Goal: Task Accomplishment & Management: Manage account settings

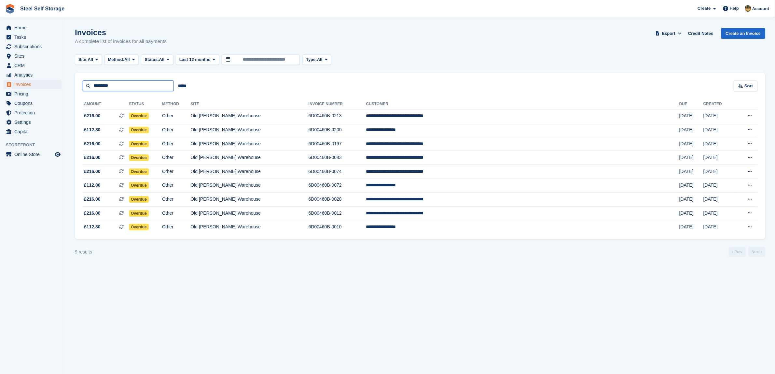
click at [147, 89] on input "*********" at bounding box center [128, 85] width 91 height 11
type input "*"
type input "*****"
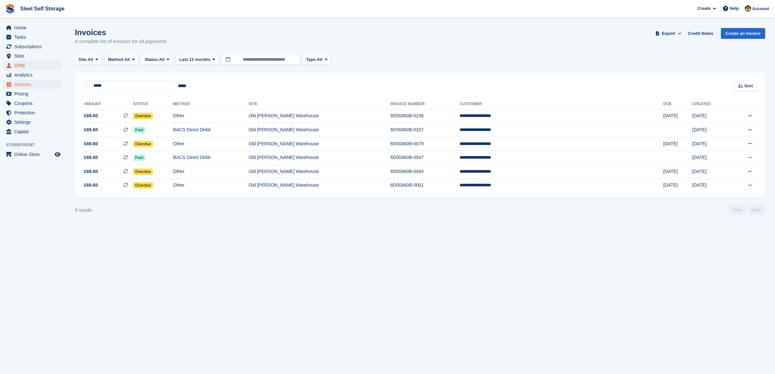
click at [30, 66] on span "CRM" at bounding box center [33, 65] width 39 height 9
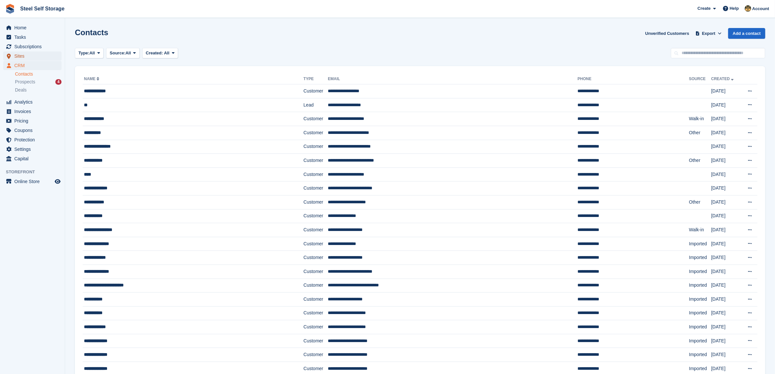
click at [25, 58] on span "Sites" at bounding box center [33, 55] width 39 height 9
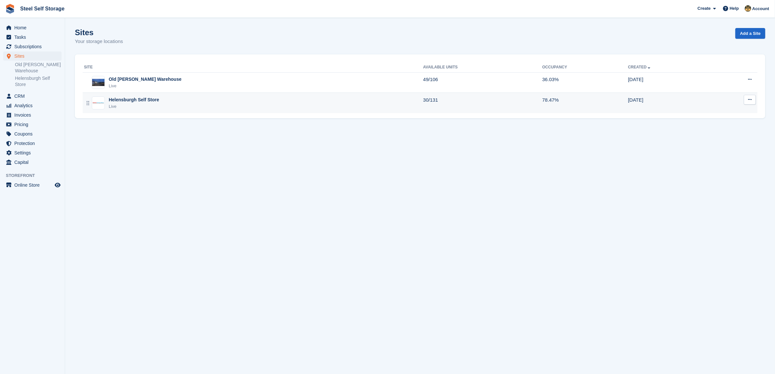
click at [182, 102] on div "Helensburgh Self Store Live" at bounding box center [253, 102] width 339 height 13
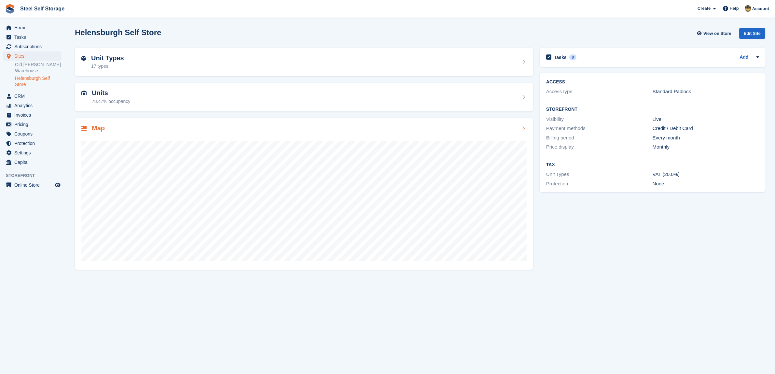
click at [130, 123] on div "Map" at bounding box center [304, 194] width 458 height 152
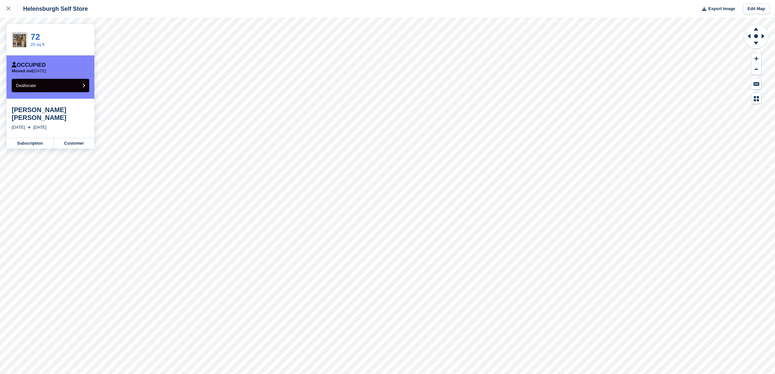
drag, startPoint x: 81, startPoint y: 83, endPoint x: 56, endPoint y: 83, distance: 25.7
click at [56, 83] on button "Deallocate" at bounding box center [50, 85] width 77 height 13
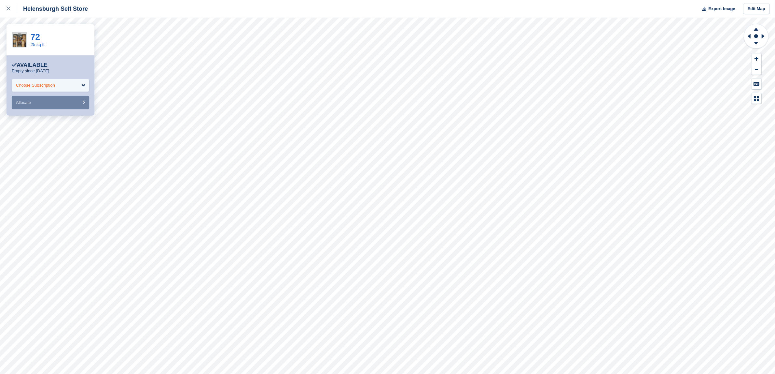
click at [58, 81] on div "Choose Subscription" at bounding box center [50, 85] width 77 height 13
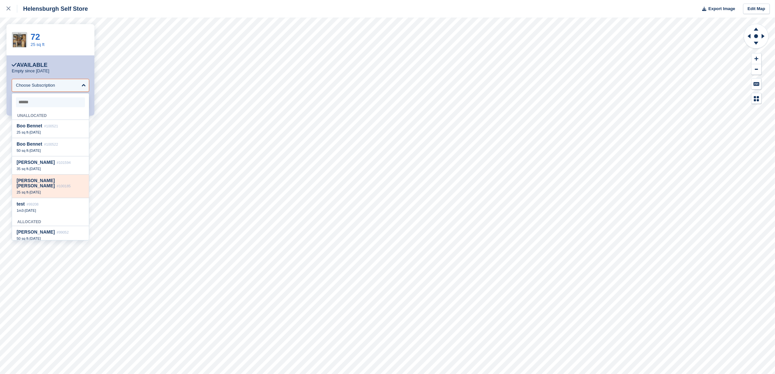
click at [48, 186] on div "Rita+ Nick O'Brien #100185 25 sq ft - 7 Aug" at bounding box center [50, 186] width 77 height 23
select select "******"
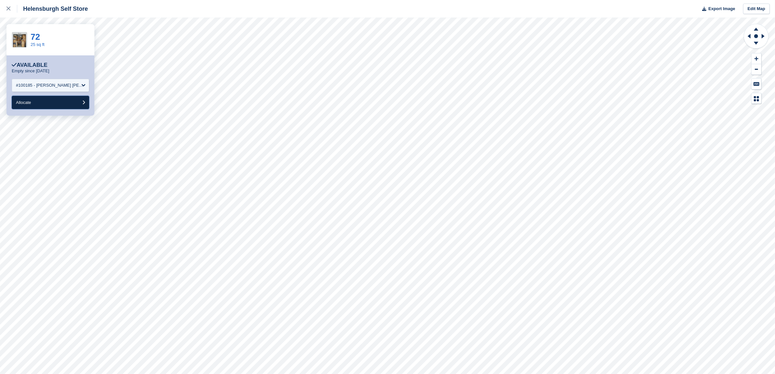
click at [61, 103] on button "Allocate" at bounding box center [50, 102] width 77 height 13
click at [54, 86] on div "Choose Subscription" at bounding box center [35, 85] width 39 height 7
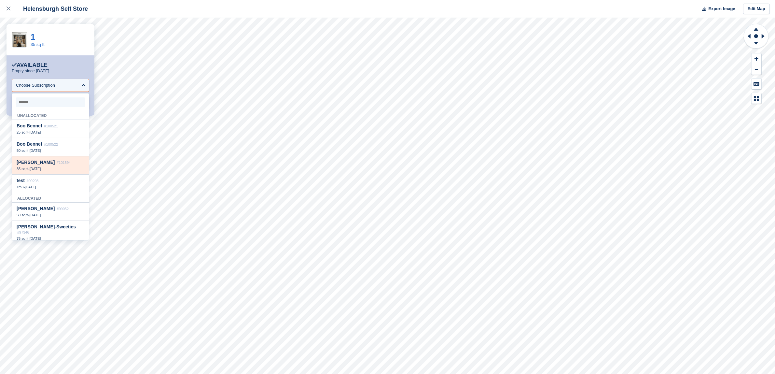
click at [44, 165] on div "Frank Taggart #101594" at bounding box center [51, 163] width 68 height 6
select select "******"
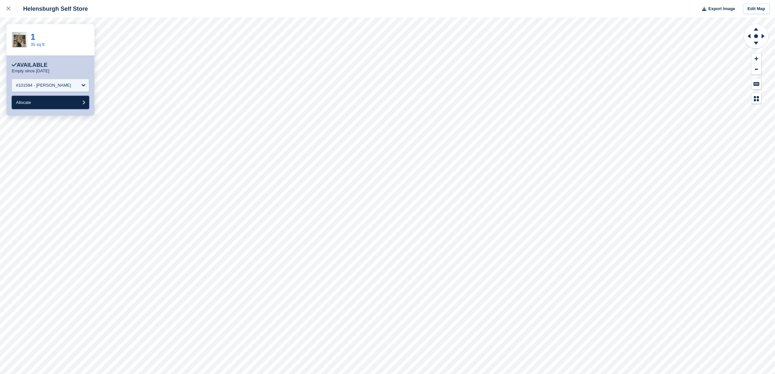
click at [61, 102] on button "Allocate" at bounding box center [50, 102] width 77 height 13
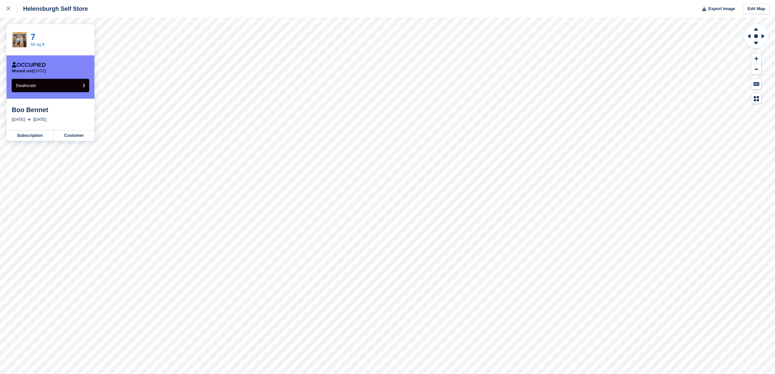
click at [82, 82] on button "Deallocate" at bounding box center [50, 85] width 77 height 13
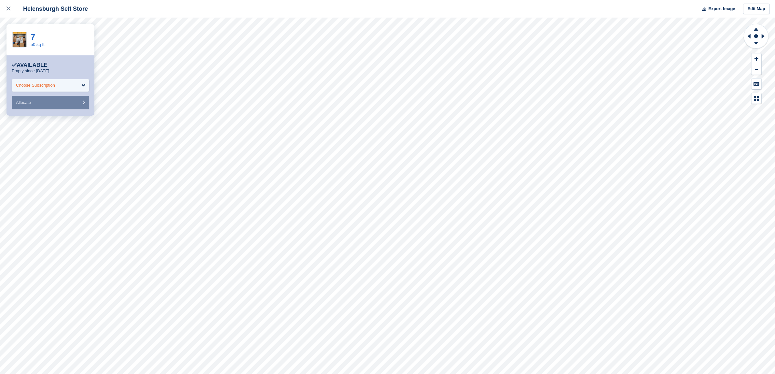
click at [47, 85] on div "Choose Subscription" at bounding box center [35, 85] width 39 height 7
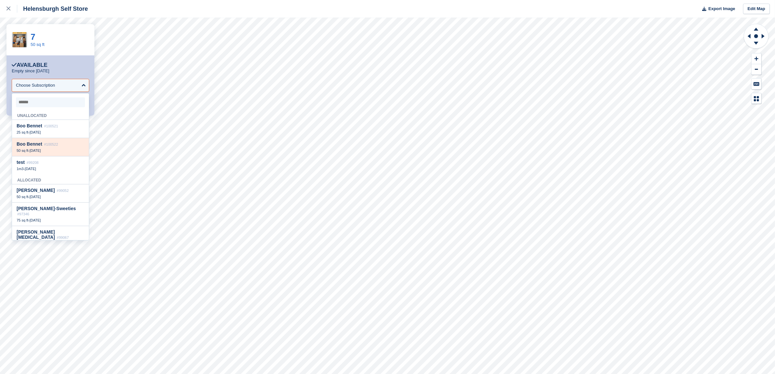
click at [42, 144] on div "Boo Bennet #100522" at bounding box center [51, 144] width 68 height 6
select select "******"
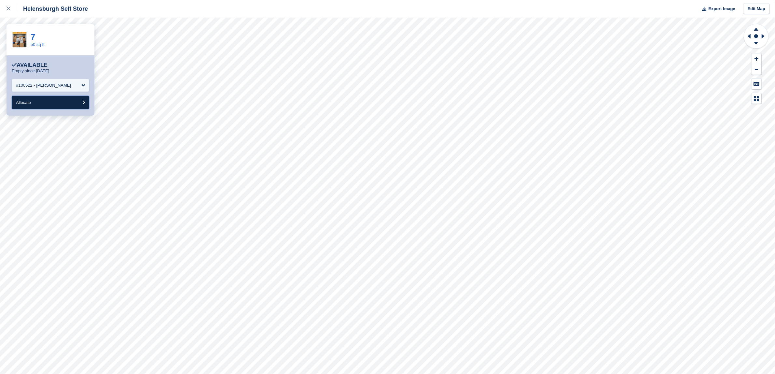
click at [52, 99] on button "Allocate" at bounding box center [50, 102] width 77 height 13
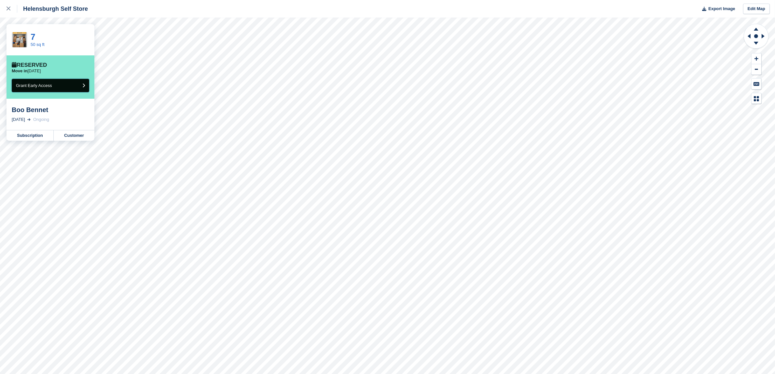
click at [63, 82] on button "Grant Early Access" at bounding box center [50, 85] width 77 height 13
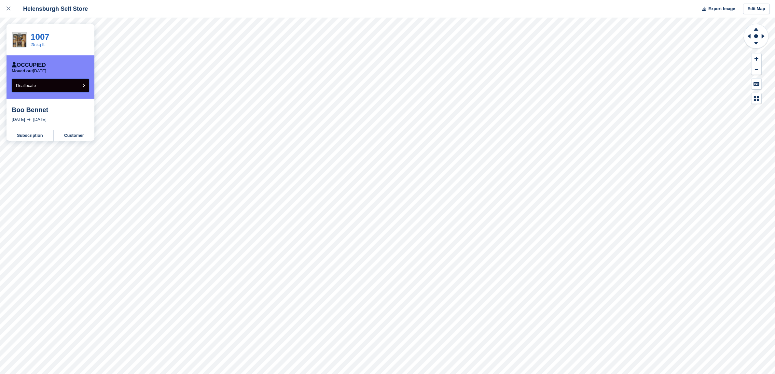
click at [61, 83] on button "Deallocate" at bounding box center [50, 85] width 77 height 13
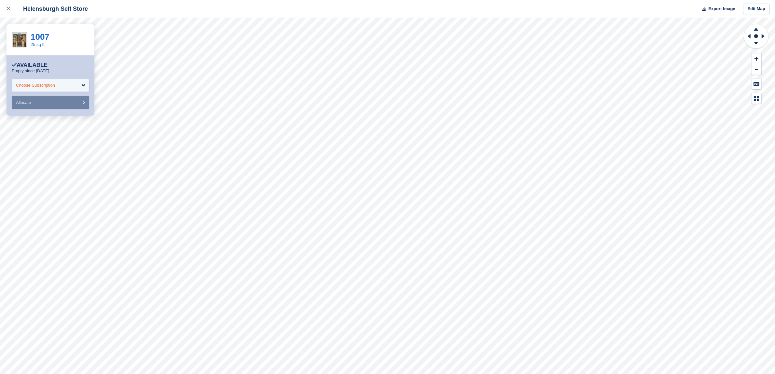
click at [58, 84] on div "Choose Subscription" at bounding box center [50, 85] width 77 height 13
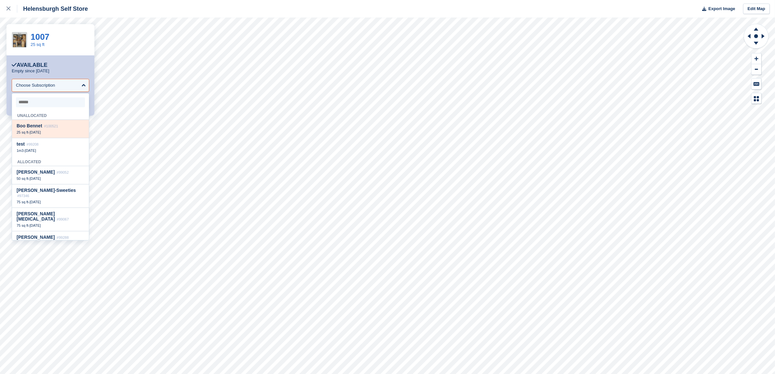
click at [44, 134] on div "25 sq ft - 1 Sep" at bounding box center [51, 132] width 68 height 5
select select "******"
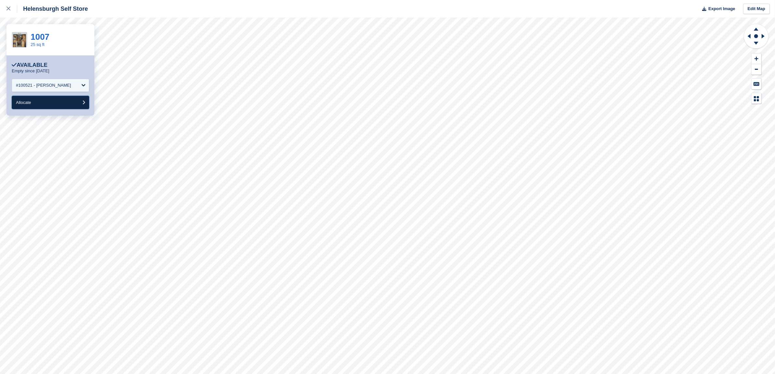
click at [43, 103] on button "Allocate" at bounding box center [50, 102] width 77 height 13
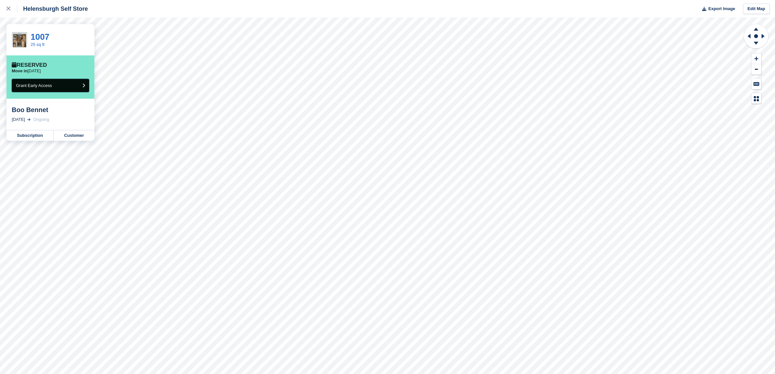
click at [55, 85] on button "Grant Early Access" at bounding box center [50, 85] width 77 height 13
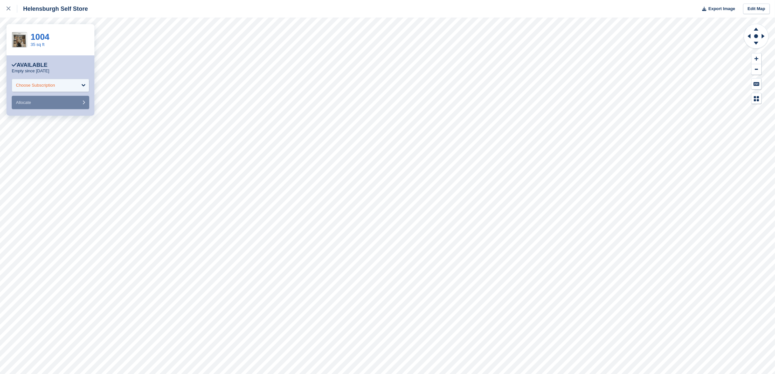
click at [71, 80] on div "Choose Subscription" at bounding box center [50, 85] width 77 height 13
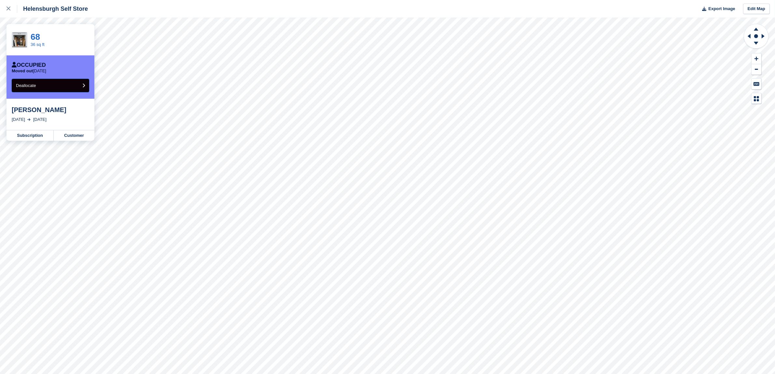
click at [48, 88] on button "Deallocate" at bounding box center [50, 85] width 77 height 13
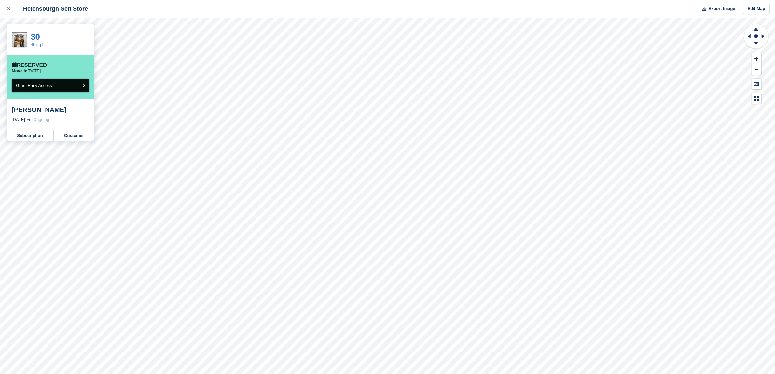
click at [73, 86] on button "Grant Early Access" at bounding box center [50, 85] width 77 height 13
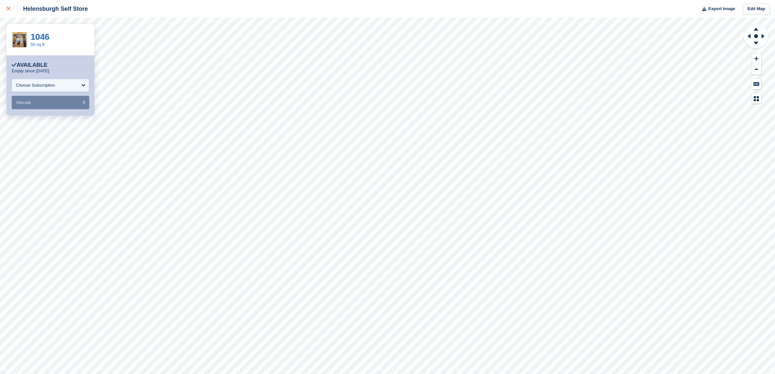
click at [8, 13] on link at bounding box center [8, 9] width 17 height 18
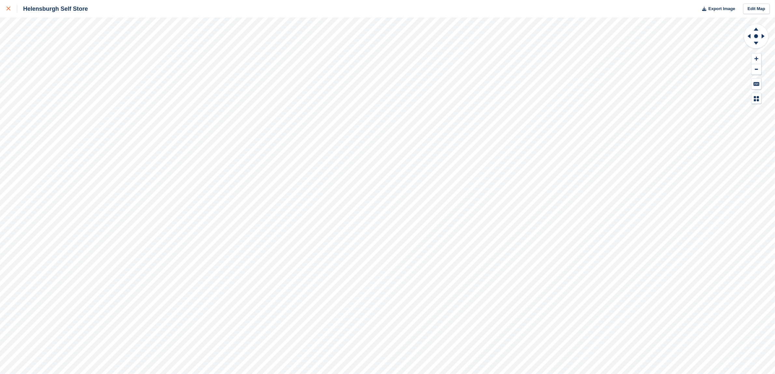
click at [5, 3] on link at bounding box center [8, 9] width 17 height 18
